Goal: Navigation & Orientation: Understand site structure

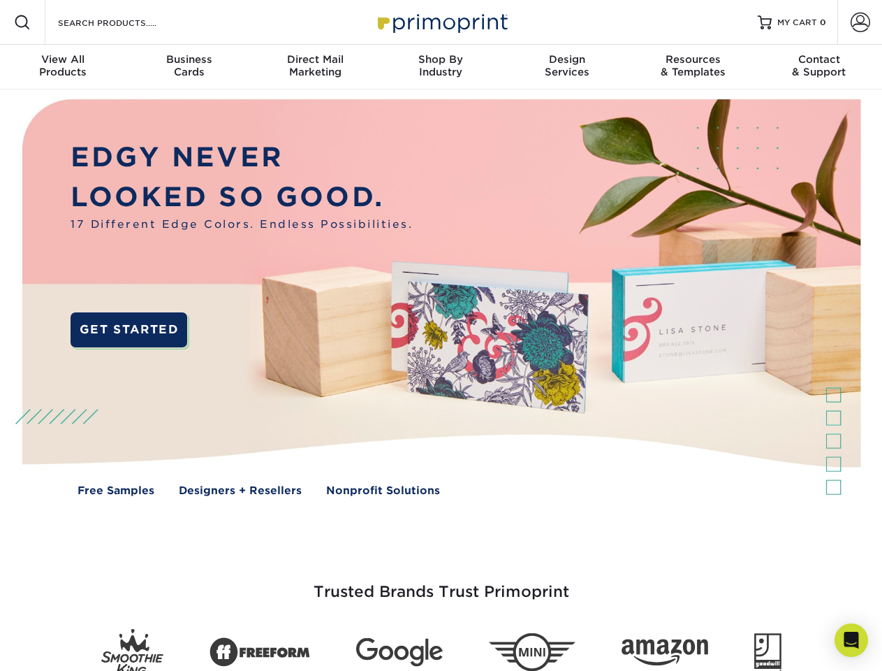
click at [441, 335] on img at bounding box center [440, 307] width 873 height 437
click at [22, 22] on span at bounding box center [22, 22] width 17 height 17
click at [860, 22] on span at bounding box center [861, 23] width 20 height 20
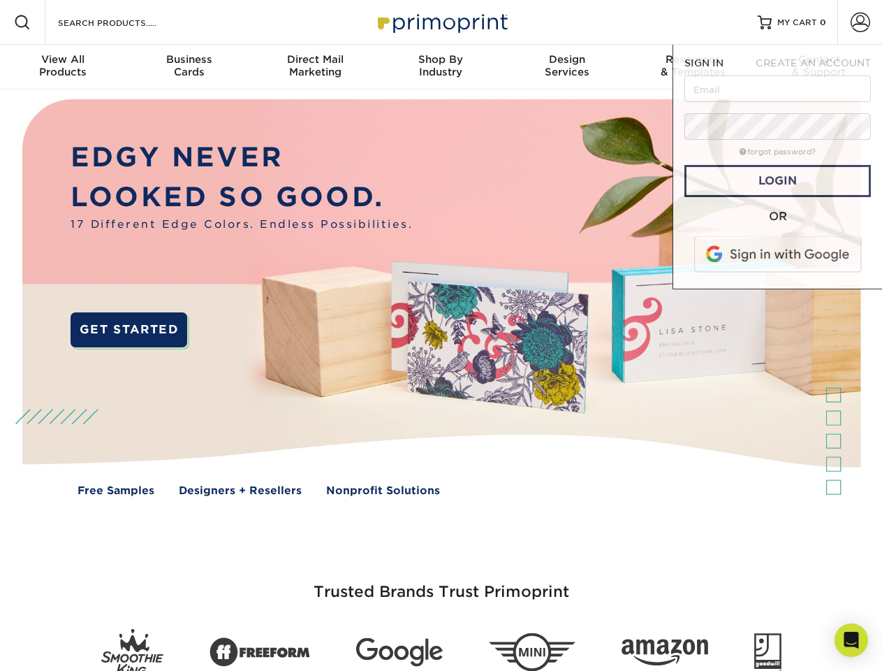
click at [63, 67] on div "View All Products" at bounding box center [63, 65] width 126 height 25
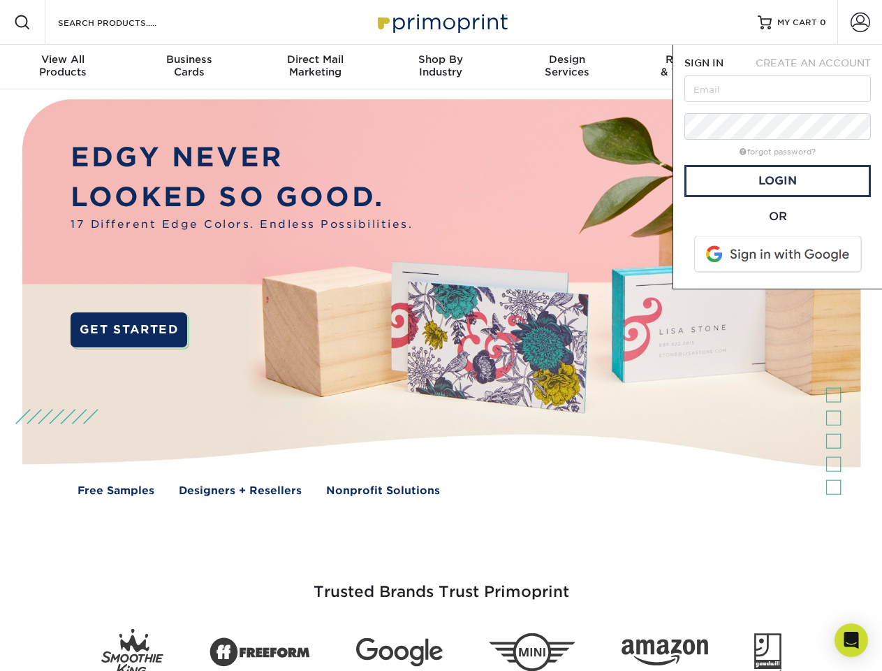
click at [189, 67] on div "Business Cards" at bounding box center [189, 65] width 126 height 25
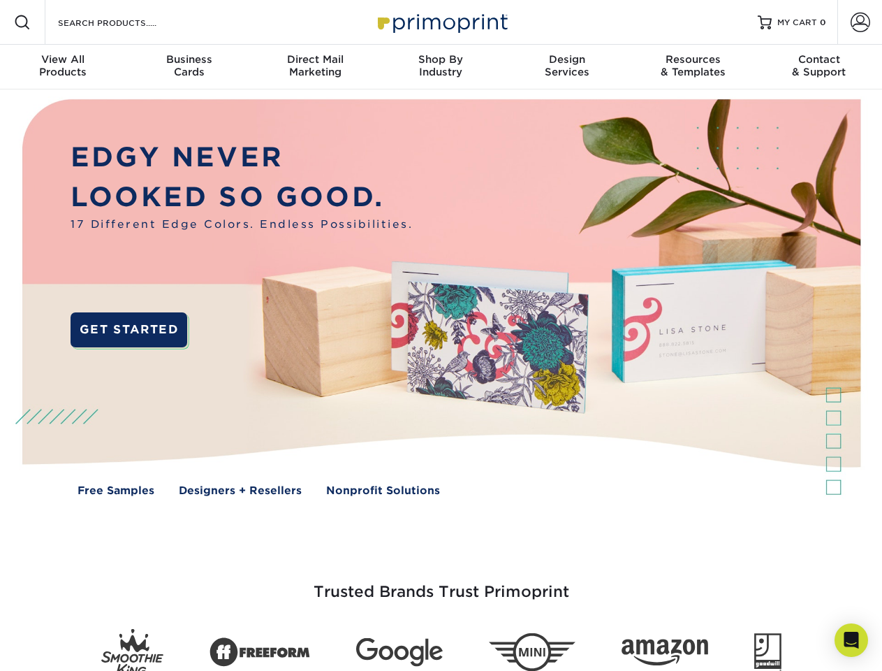
click at [315, 67] on div "Direct Mail Marketing" at bounding box center [315, 65] width 126 height 25
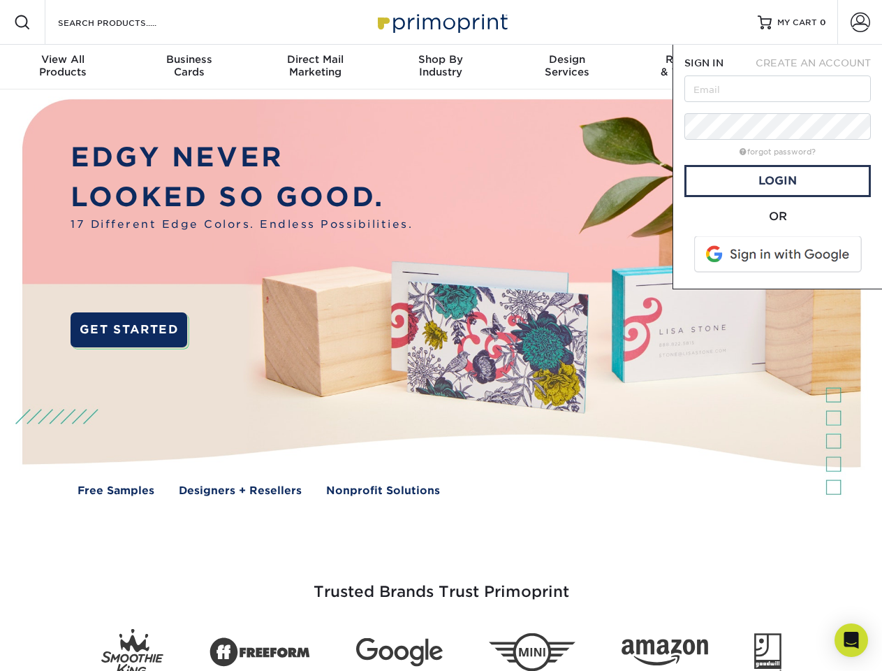
click at [441, 67] on div "Shop By Industry" at bounding box center [441, 65] width 126 height 25
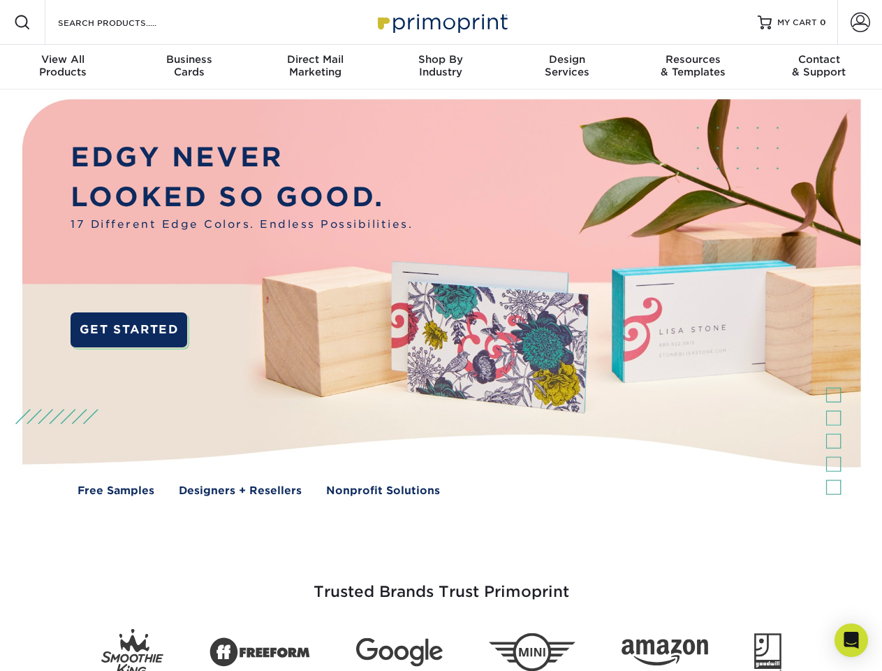
click at [567, 67] on div "Design Services" at bounding box center [567, 65] width 126 height 25
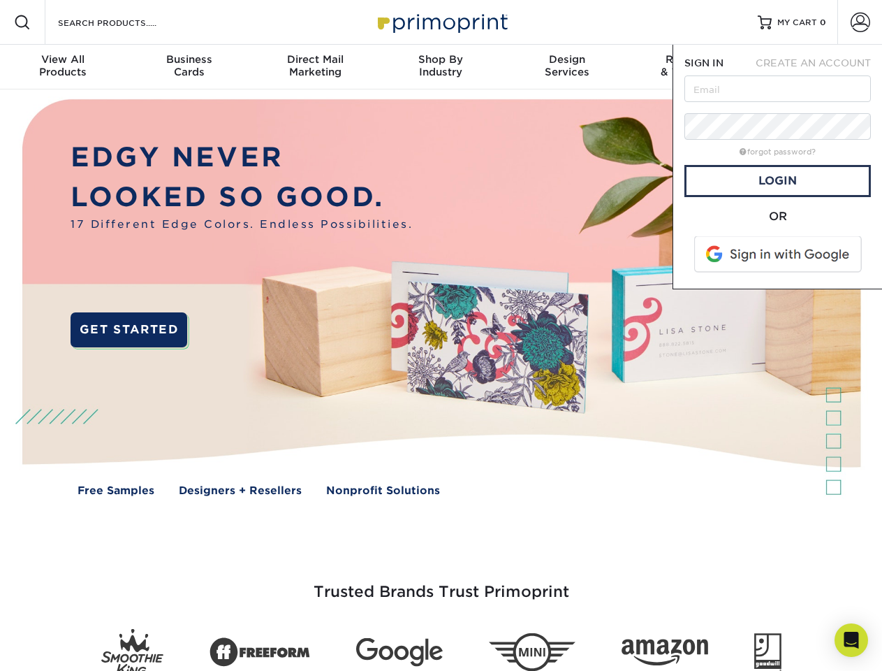
click at [693, 67] on span "SIGN IN" at bounding box center [704, 62] width 39 height 11
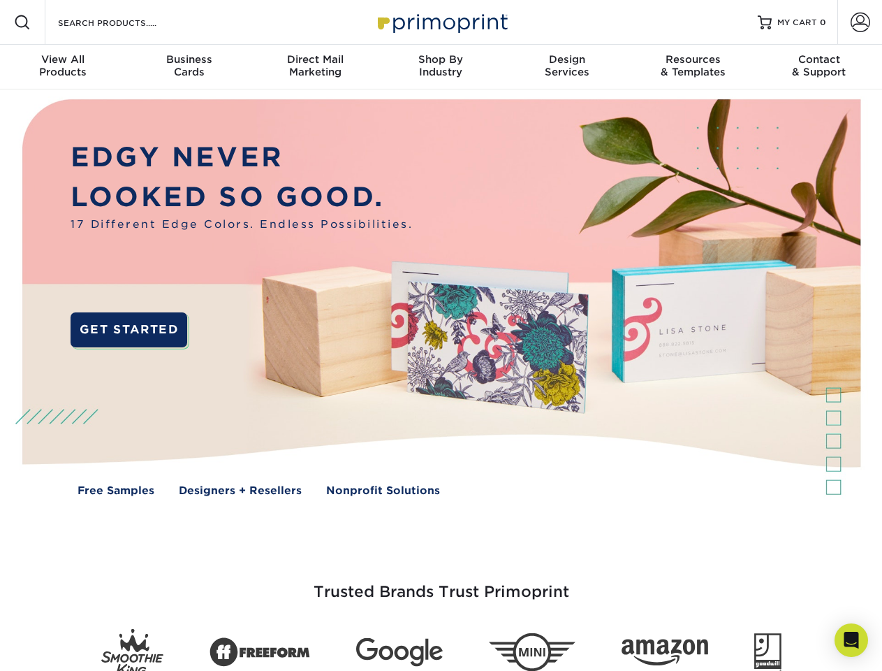
click at [819, 67] on div "Contact & Support" at bounding box center [820, 65] width 126 height 25
